Goal: Task Accomplishment & Management: Use online tool/utility

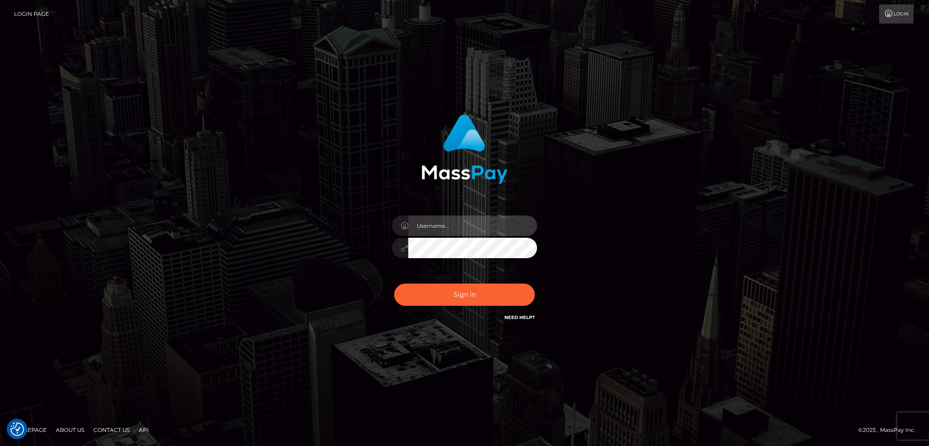
type input "alexstef"
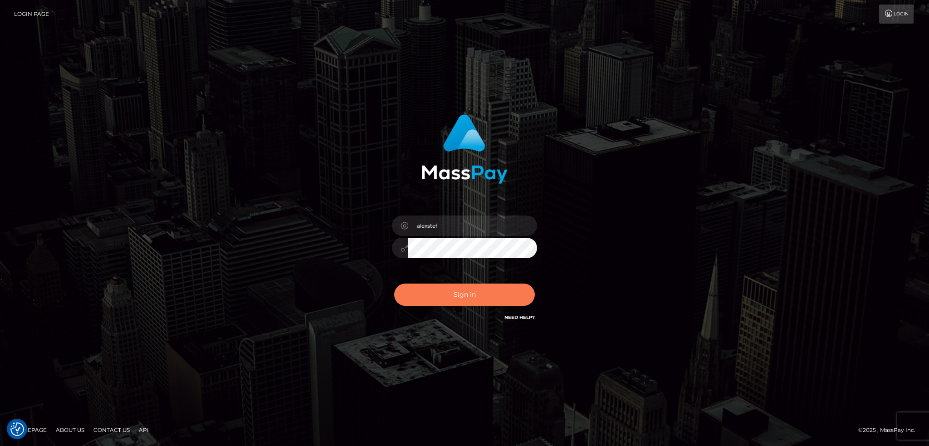
click at [448, 296] on button "Sign in" at bounding box center [464, 295] width 141 height 22
type input "alexstef"
click at [455, 294] on button "Sign in" at bounding box center [464, 295] width 141 height 22
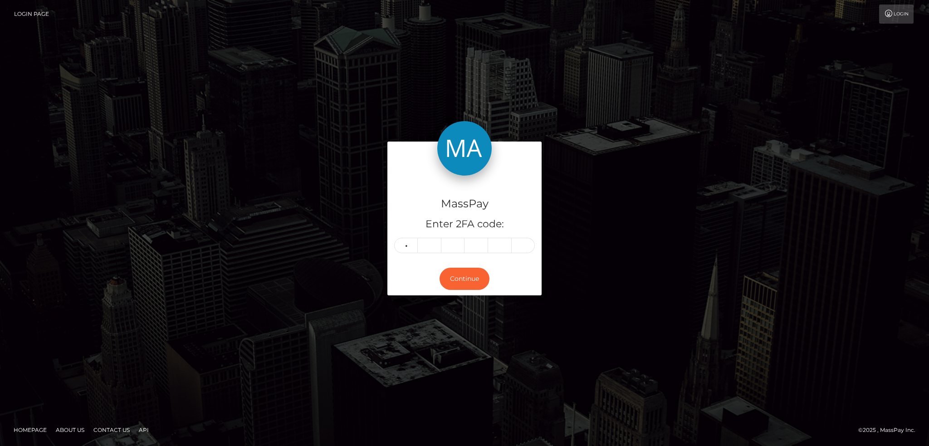
type input "0"
type input "3"
type input "8"
type input "6"
type input "2"
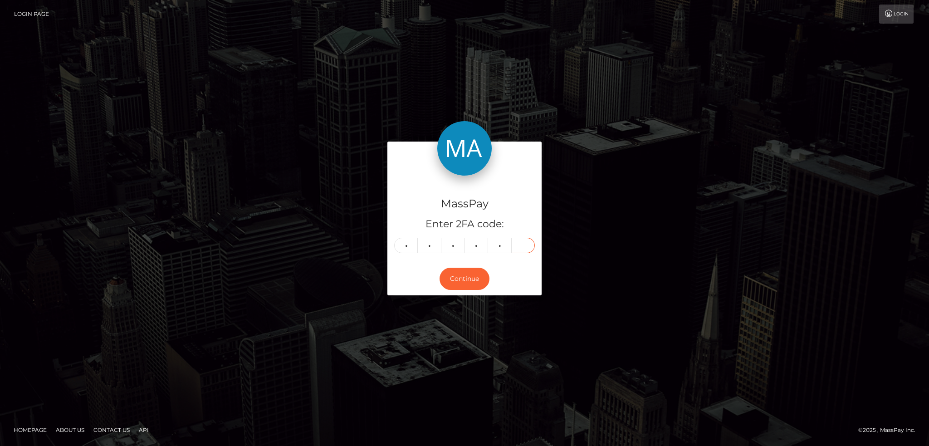
type input "7"
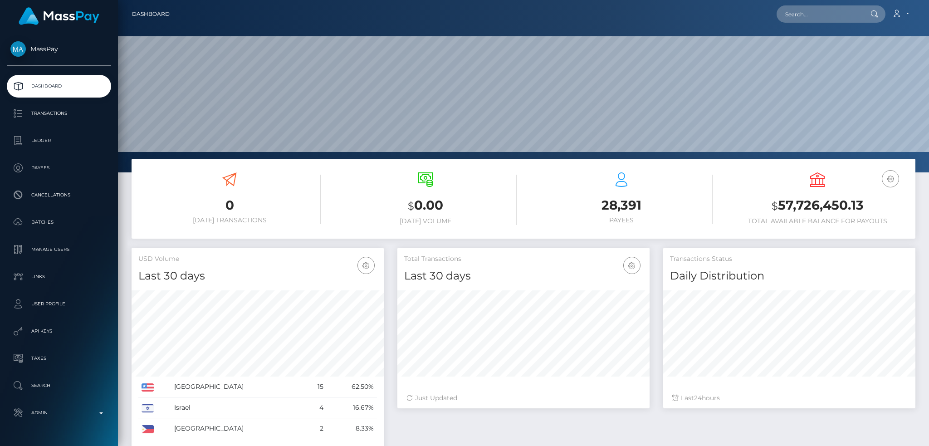
scroll to position [161, 252]
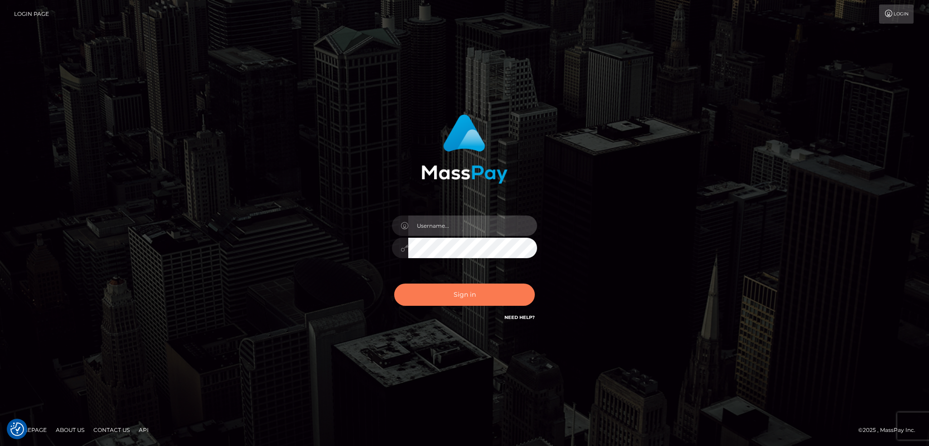
type input "alexstef"
click at [488, 304] on button "Sign in" at bounding box center [464, 295] width 141 height 22
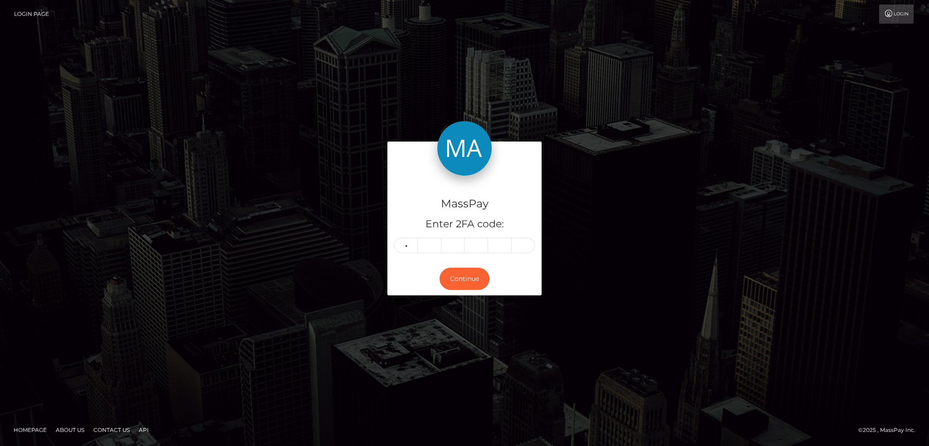
type input "5"
type input "1"
type input "5"
type input "9"
type input "4"
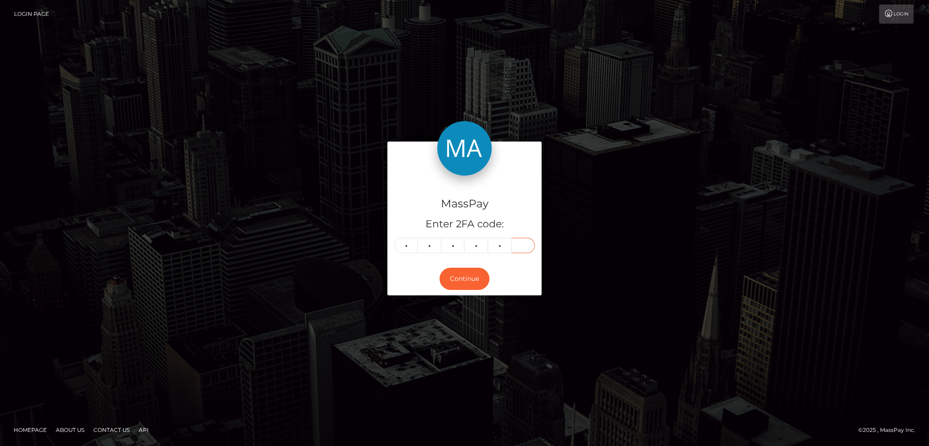
type input "9"
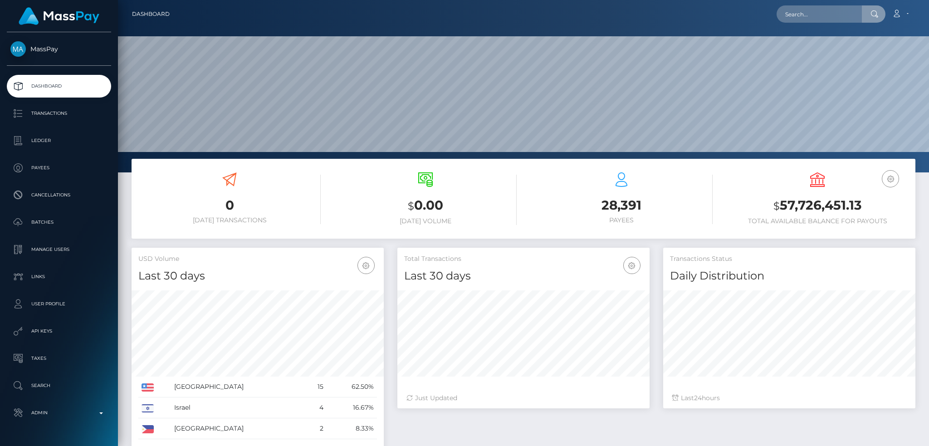
scroll to position [161, 252]
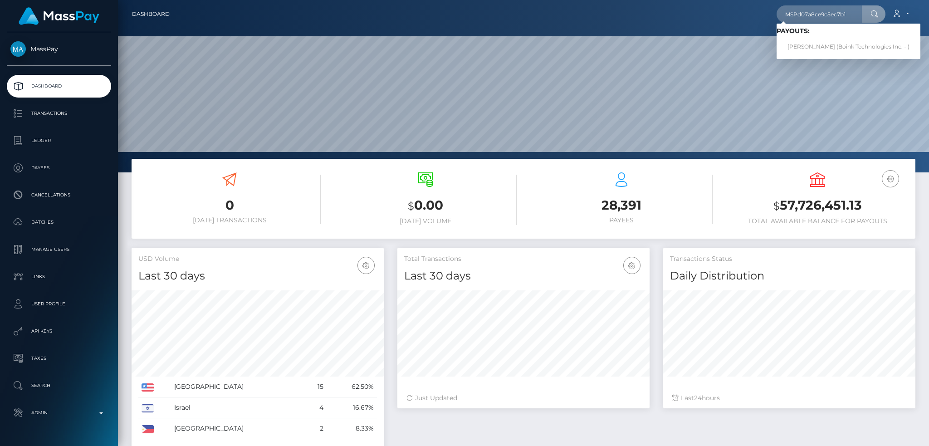
type input "MSPd07a8ce9c5ec7b1"
click at [817, 45] on link "CAROLINA SOFIA CIOFFI (Boink Technologies Inc. - )" at bounding box center [849, 47] width 144 height 17
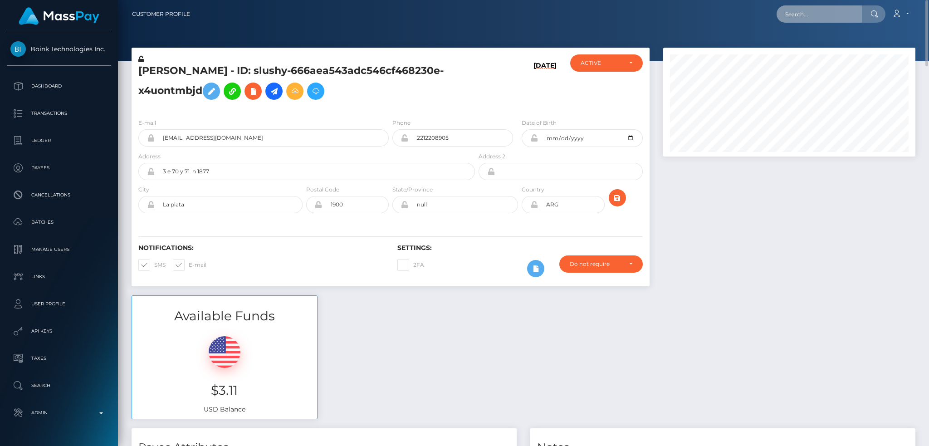
click at [793, 8] on input "text" at bounding box center [819, 13] width 85 height 17
paste input "MSP6b6746d4705716f"
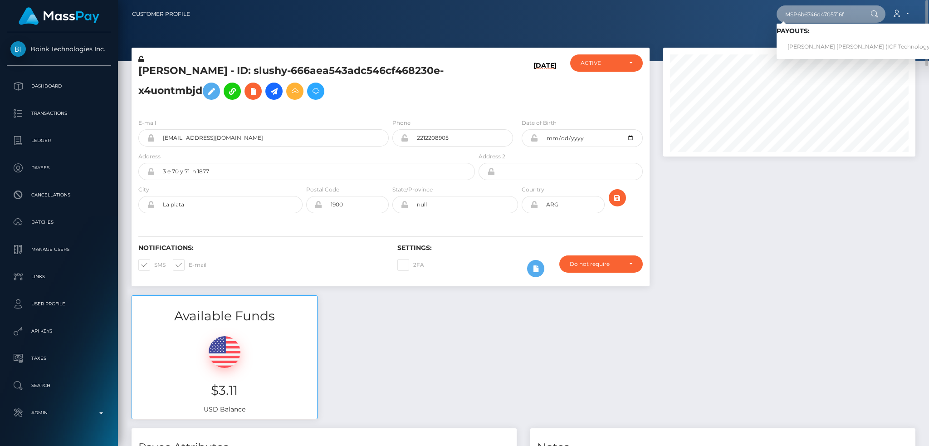
type input "MSP6b6746d4705716f"
click at [822, 44] on link "carol marcela castano aristizabal (ICF Technology, Inc. - )" at bounding box center [869, 47] width 184 height 17
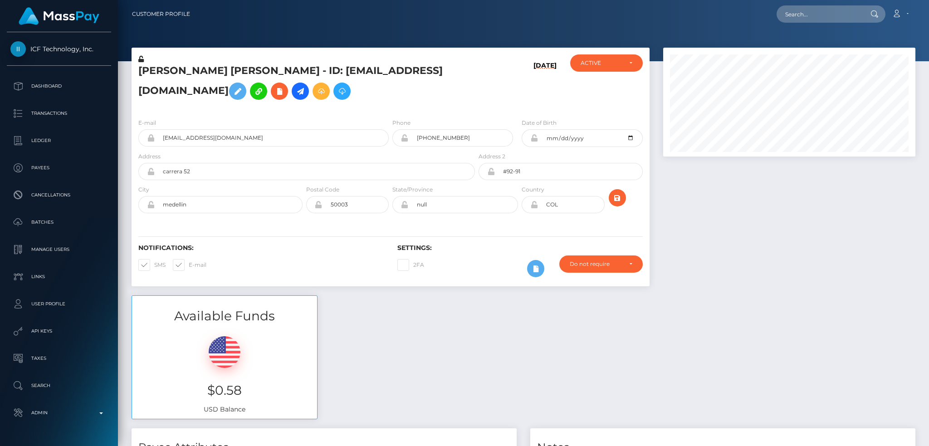
scroll to position [109, 252]
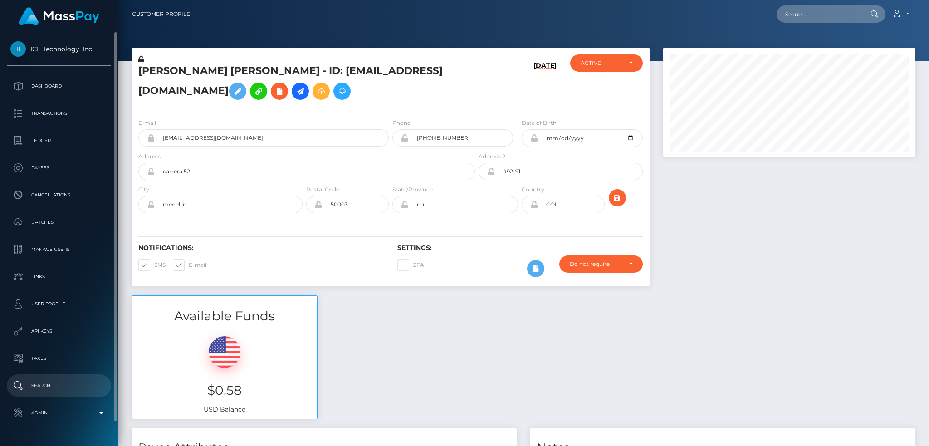
click at [59, 406] on p "Admin" at bounding box center [58, 413] width 97 height 14
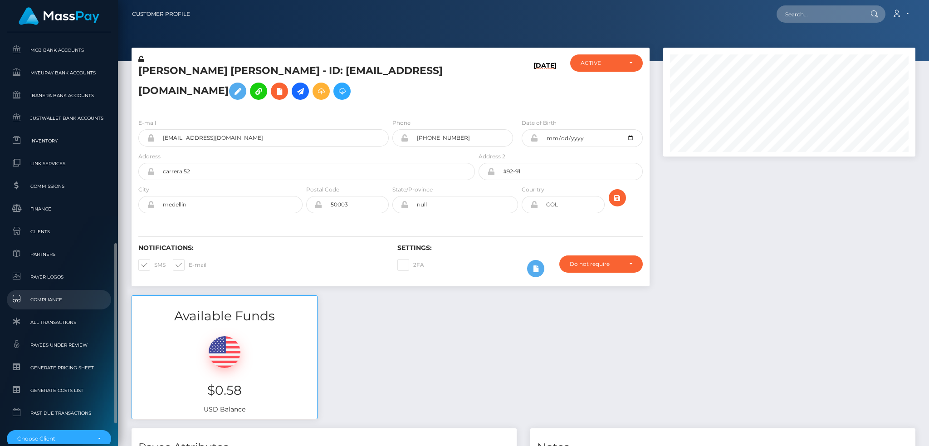
scroll to position [532, 0]
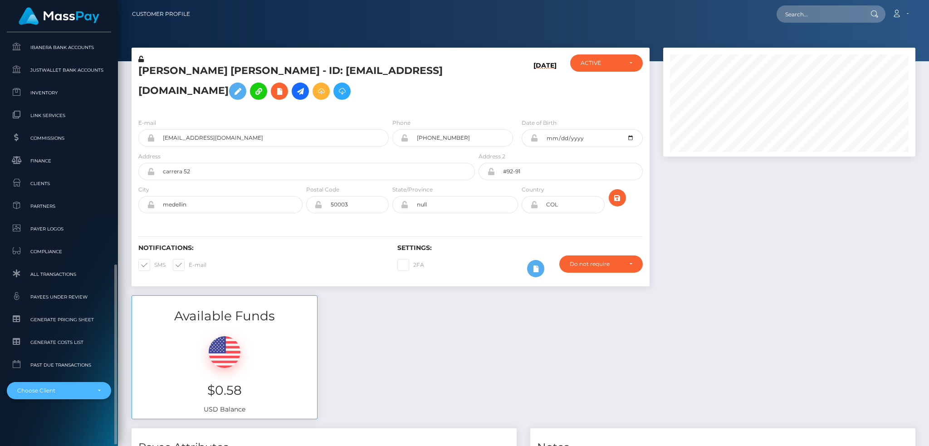
click at [63, 393] on div "Choose Client" at bounding box center [53, 390] width 73 height 7
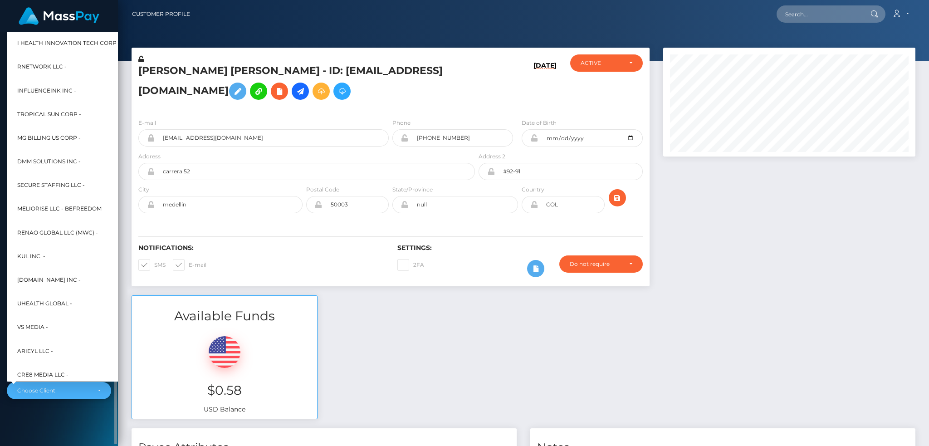
scroll to position [272, 0]
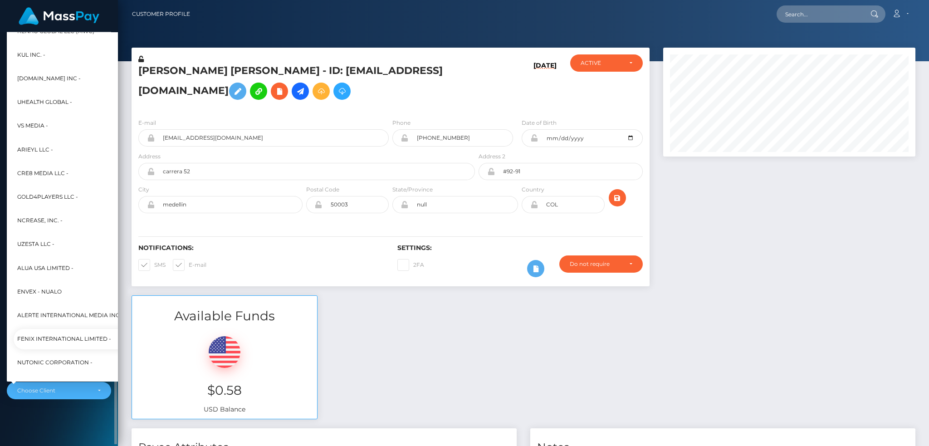
click at [61, 334] on span "Fenix International Limited -" at bounding box center [64, 339] width 94 height 12
select select "26"
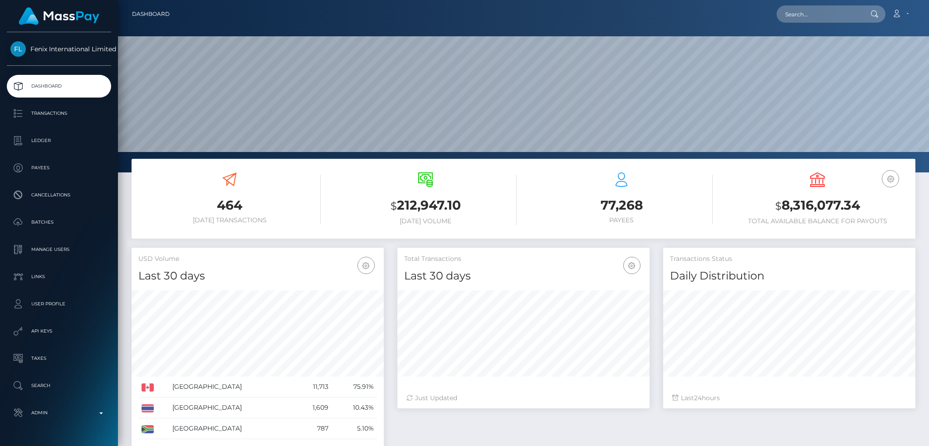
scroll to position [161, 252]
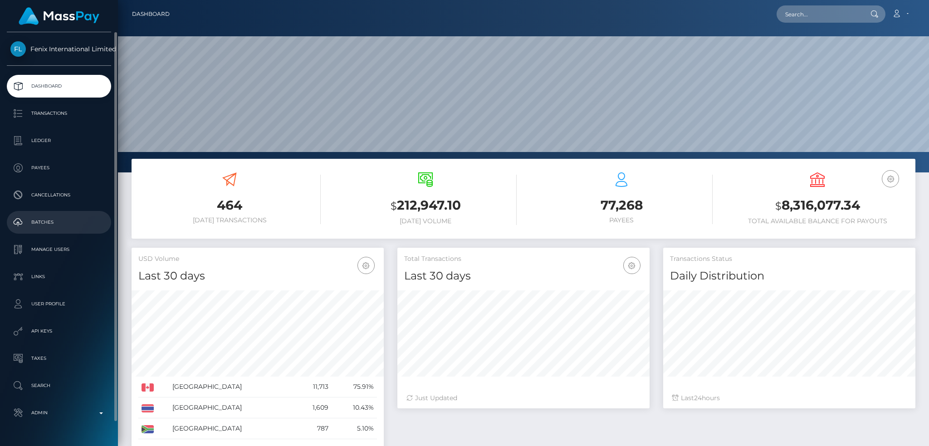
click at [57, 218] on p "Batches" at bounding box center [58, 222] width 97 height 14
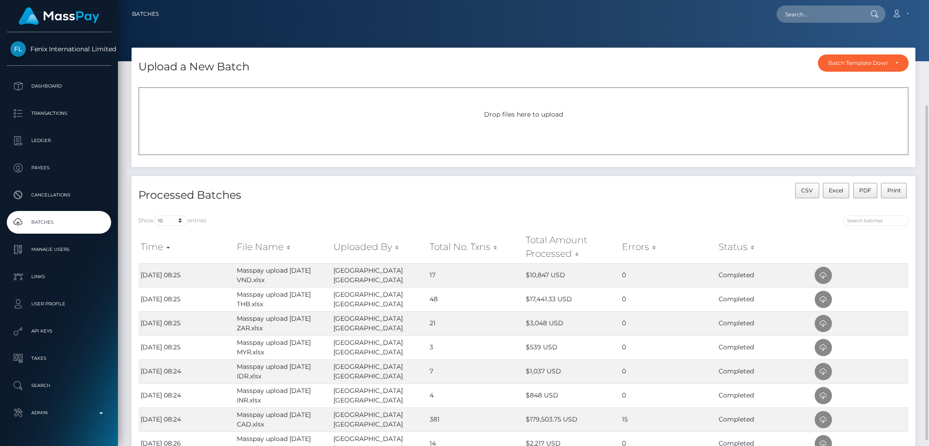
scroll to position [121, 0]
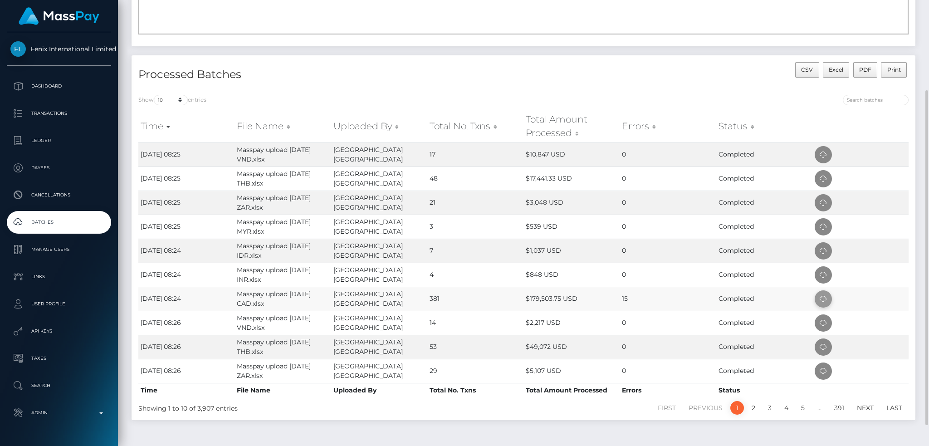
click at [823, 296] on icon at bounding box center [823, 299] width 11 height 11
